Goal: Navigation & Orientation: Go to known website

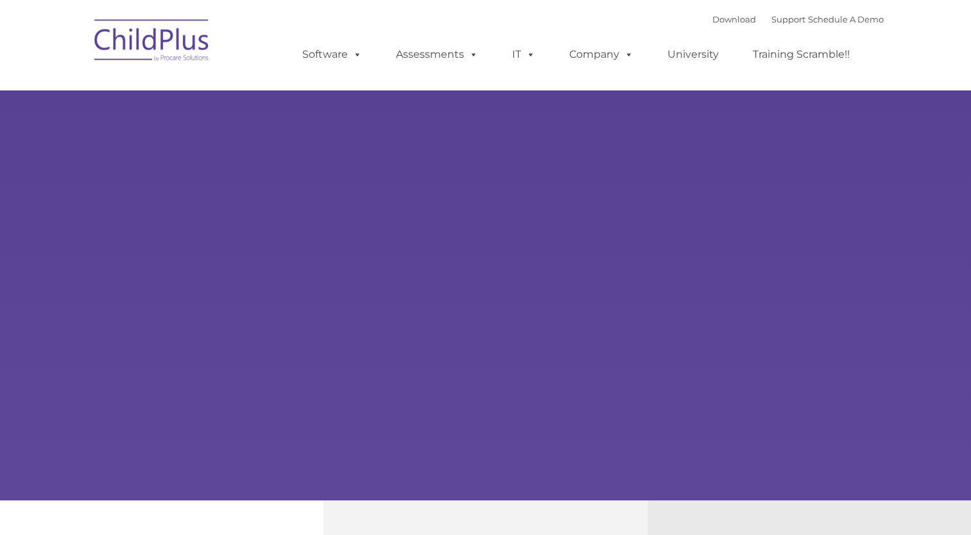
type input ""
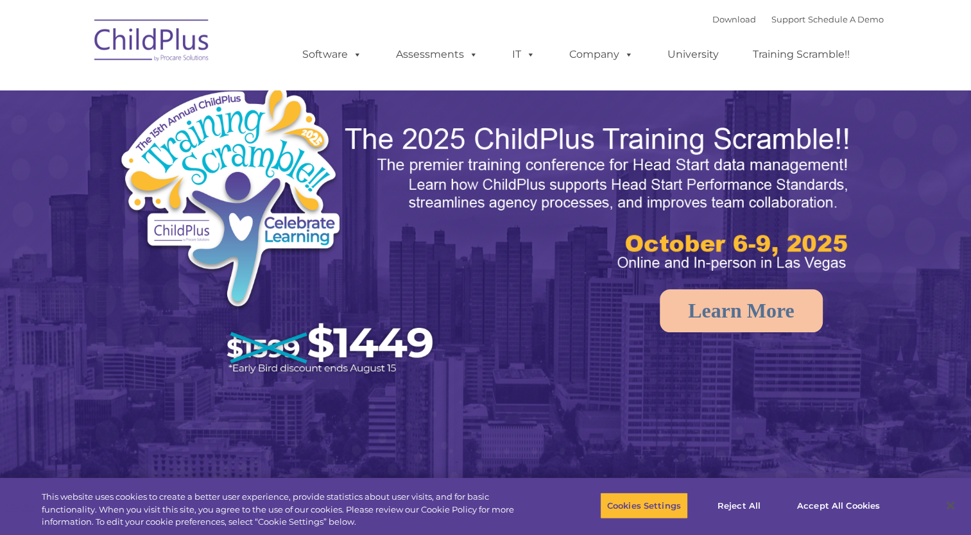
select select "MEDIUM"
click at [958, 250] on rs-arrow at bounding box center [950, 251] width 26 height 26
